Goal: Information Seeking & Learning: Find specific page/section

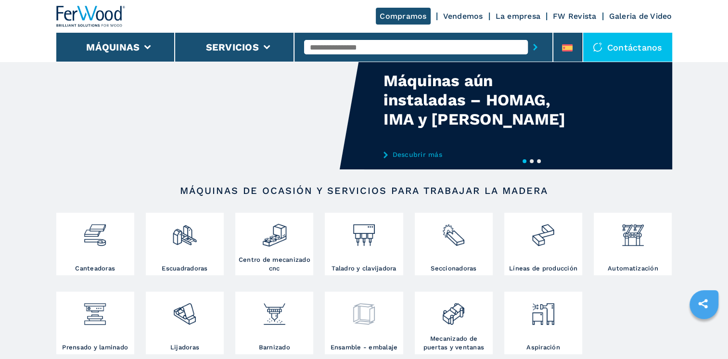
scroll to position [96, 0]
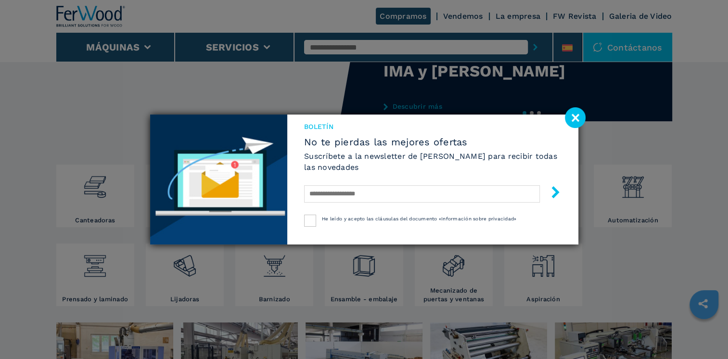
click at [576, 120] on image at bounding box center [575, 117] width 21 height 21
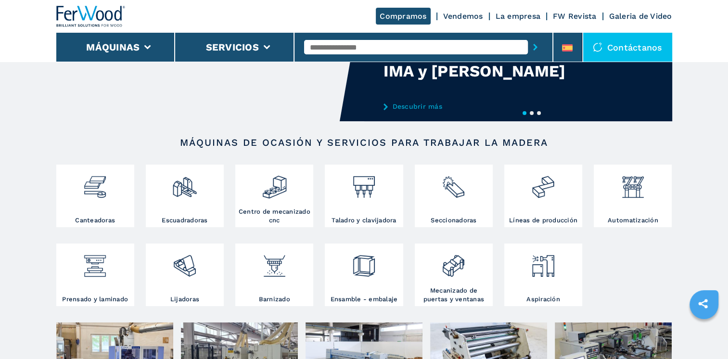
click at [329, 43] on input "text" at bounding box center [416, 47] width 224 height 14
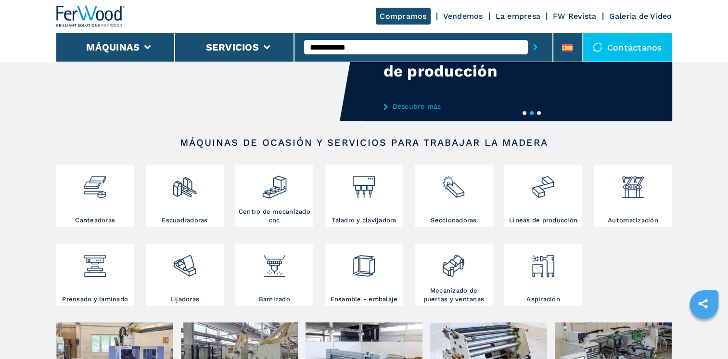
type input "**********"
click at [528, 36] on button "submit-button" at bounding box center [535, 47] width 15 height 22
click at [534, 45] on icon "submit-button" at bounding box center [535, 47] width 4 height 7
